Goal: Information Seeking & Learning: Learn about a topic

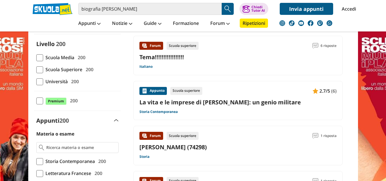
click at [36, 55] on span at bounding box center [39, 57] width 7 height 7
click at [36, 57] on input "Scuola Media 200" at bounding box center [36, 57] width 0 height 0
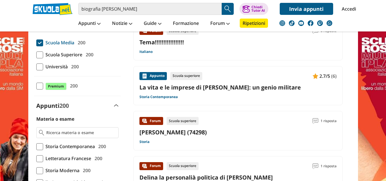
scroll to position [86, 0]
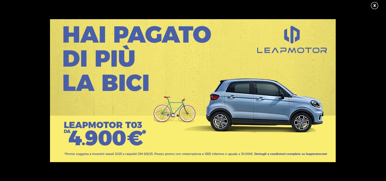
scroll to position [29, 0]
click at [375, 8] on link at bounding box center [378, 5] width 14 height 9
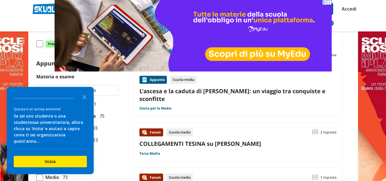
scroll to position [143, 0]
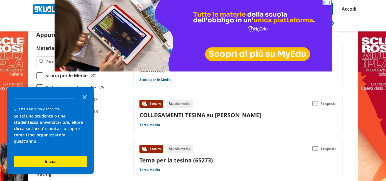
click at [81, 102] on icon "Close the survey" at bounding box center [84, 96] width 11 height 11
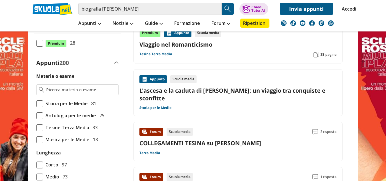
scroll to position [114, 0]
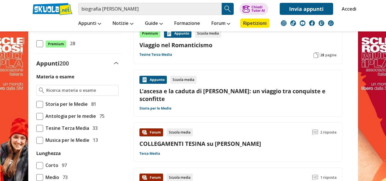
click at [63, 102] on span "Storia per le Medie" at bounding box center [65, 103] width 45 height 7
click at [36, 104] on input "Storia per le Medie 81" at bounding box center [36, 104] width 0 height 0
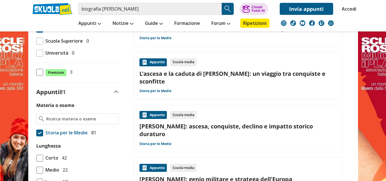
click at [90, 146] on label "Lunghezza" at bounding box center [77, 145] width 82 height 7
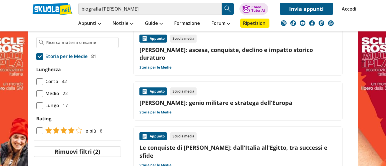
scroll to position [172, 0]
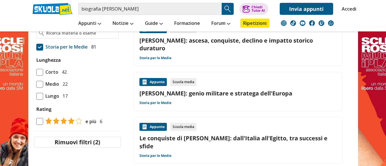
click at [36, 82] on span at bounding box center [39, 84] width 7 height 7
click at [36, 84] on input "Medio 22" at bounding box center [36, 84] width 0 height 0
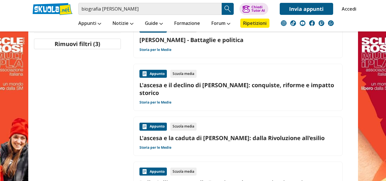
scroll to position [286, 0]
